Goal: Check status: Check status

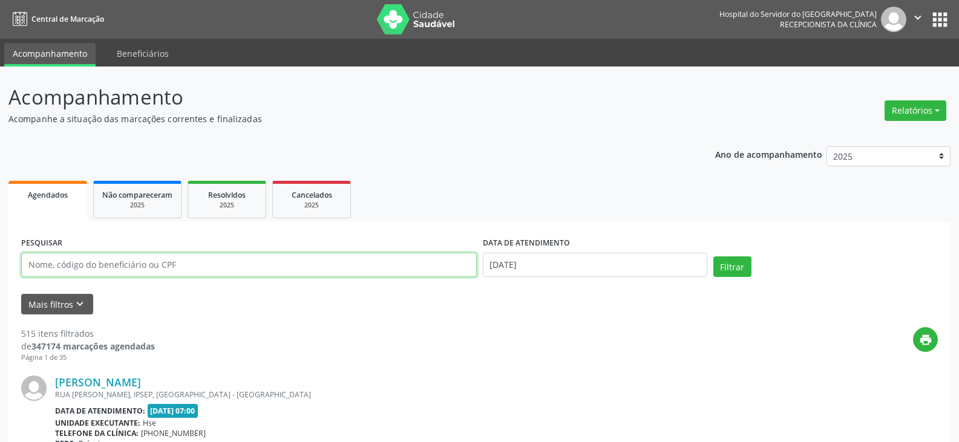
click at [278, 260] on input "text" at bounding box center [249, 265] width 456 height 24
paste input "918.858.504-25"
type input "918.858.504-25"
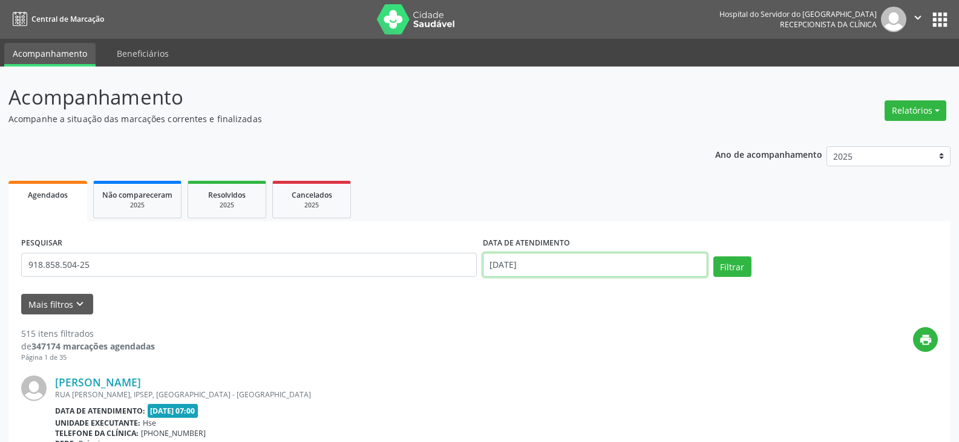
click at [613, 266] on input "[DATE]" at bounding box center [595, 265] width 224 height 24
click at [713, 257] on button "Filtrar" at bounding box center [732, 267] width 38 height 21
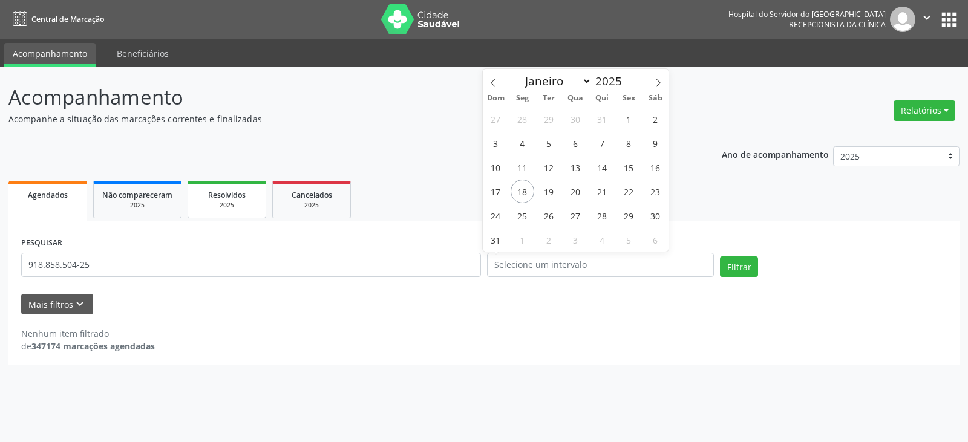
click at [230, 185] on link "Resolvidos 2025" at bounding box center [227, 200] width 79 height 38
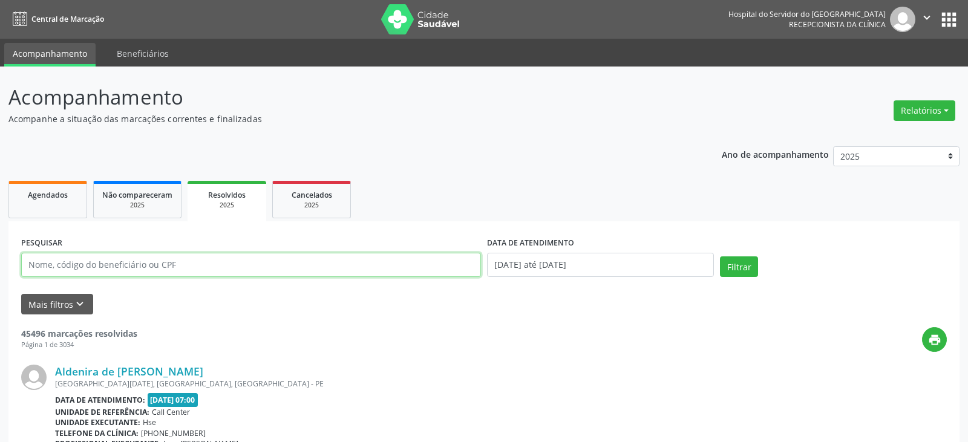
click at [154, 264] on input "text" at bounding box center [251, 265] width 460 height 24
click at [154, 264] on input "text" at bounding box center [249, 265] width 456 height 24
paste input "918.858.504-25"
type input "918.858.504-25"
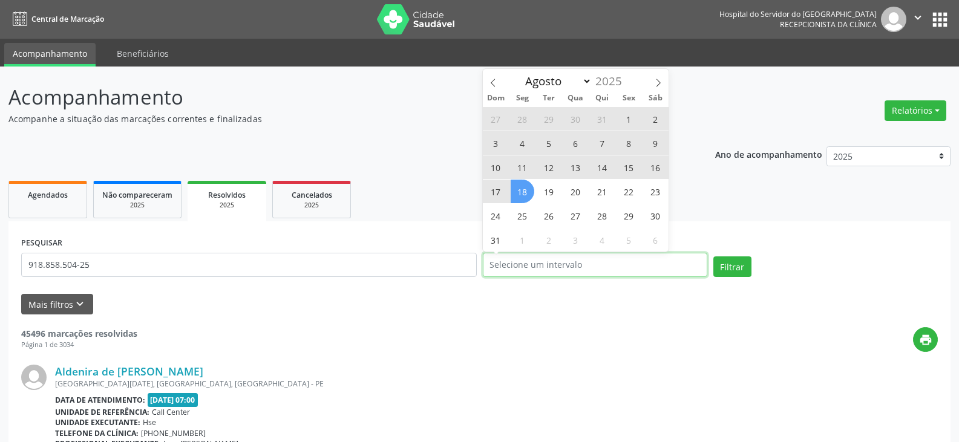
select select "0"
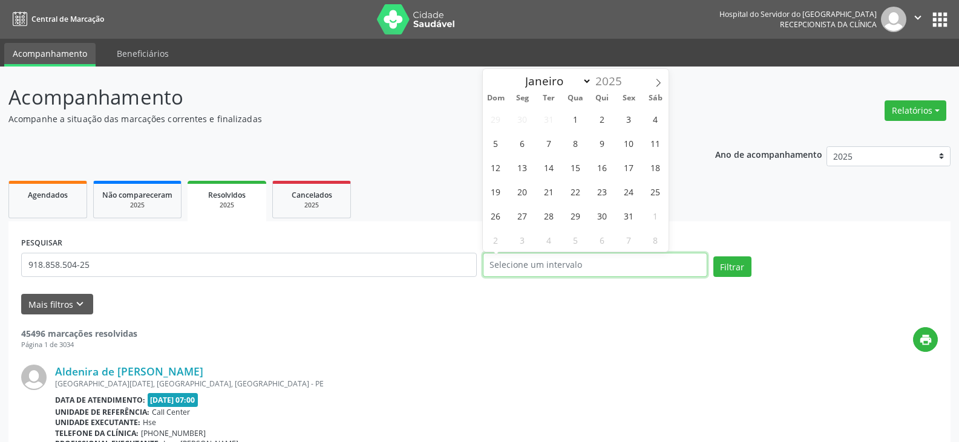
click at [713, 257] on button "Filtrar" at bounding box center [732, 267] width 38 height 21
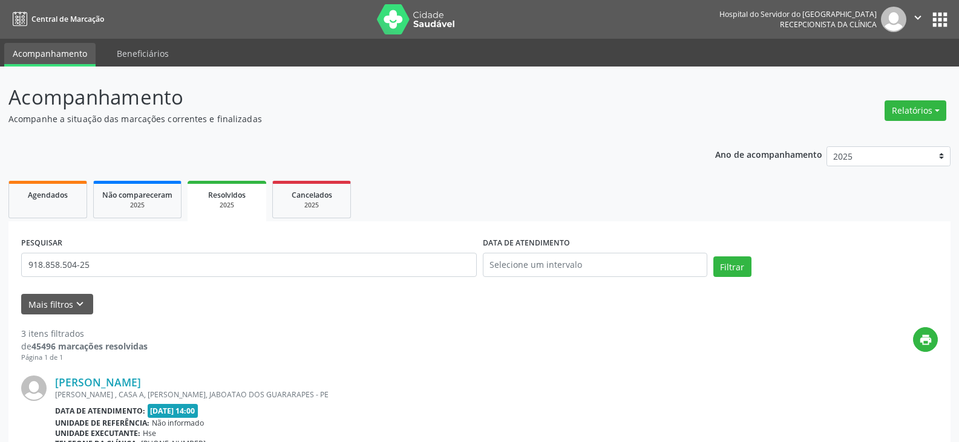
click at [221, 348] on div "print" at bounding box center [543, 345] width 790 height 36
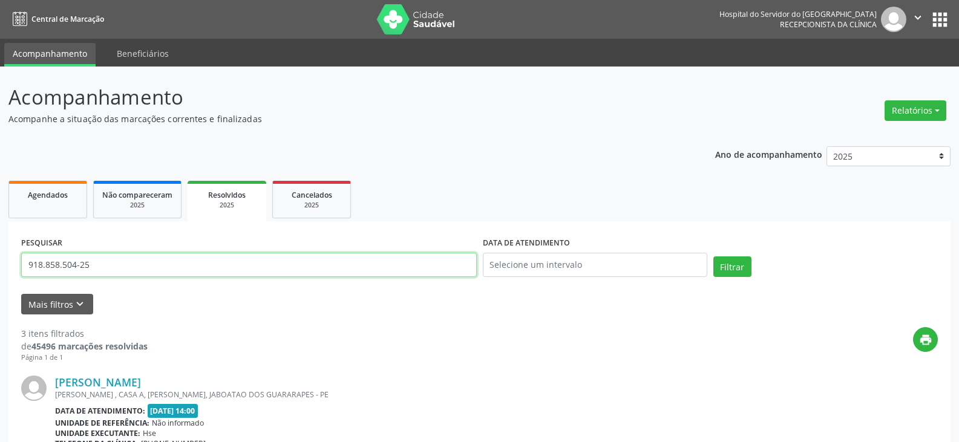
drag, startPoint x: 246, startPoint y: 258, endPoint x: 0, endPoint y: 278, distance: 246.5
